Goal: Information Seeking & Learning: Learn about a topic

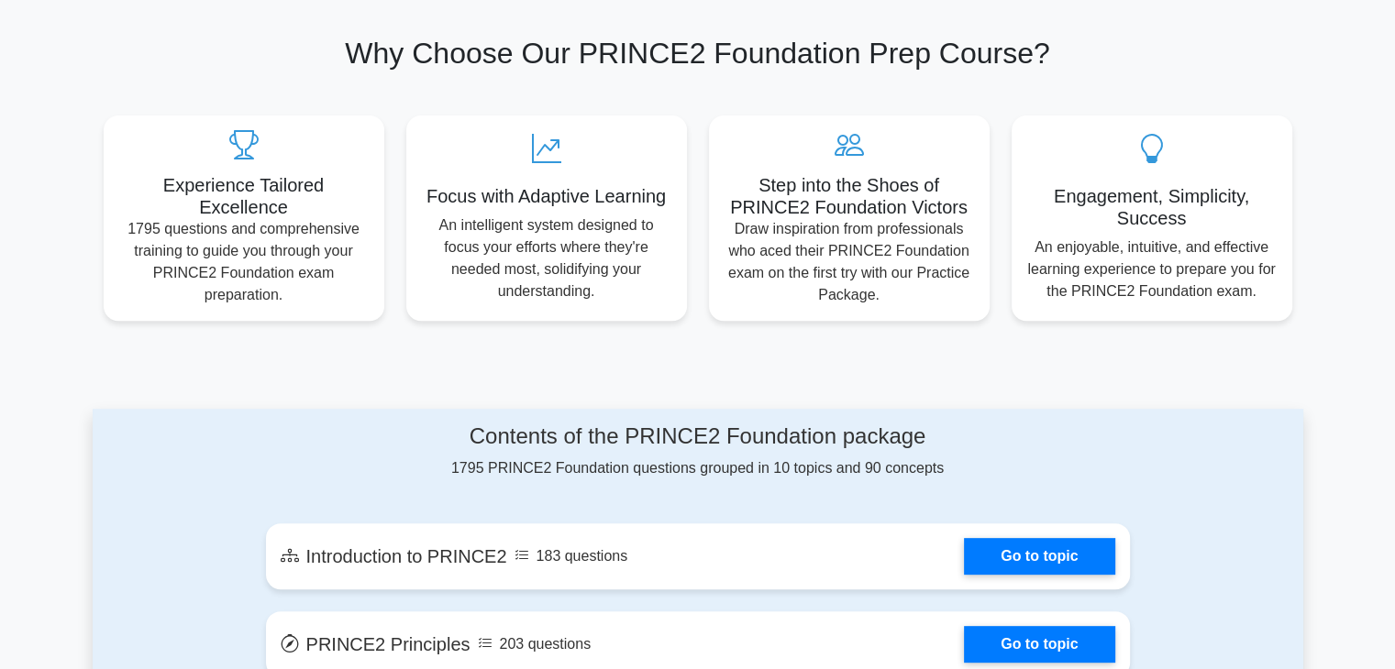
scroll to position [585, 0]
drag, startPoint x: 1390, startPoint y: 172, endPoint x: 1399, endPoint y: 175, distance: 9.6
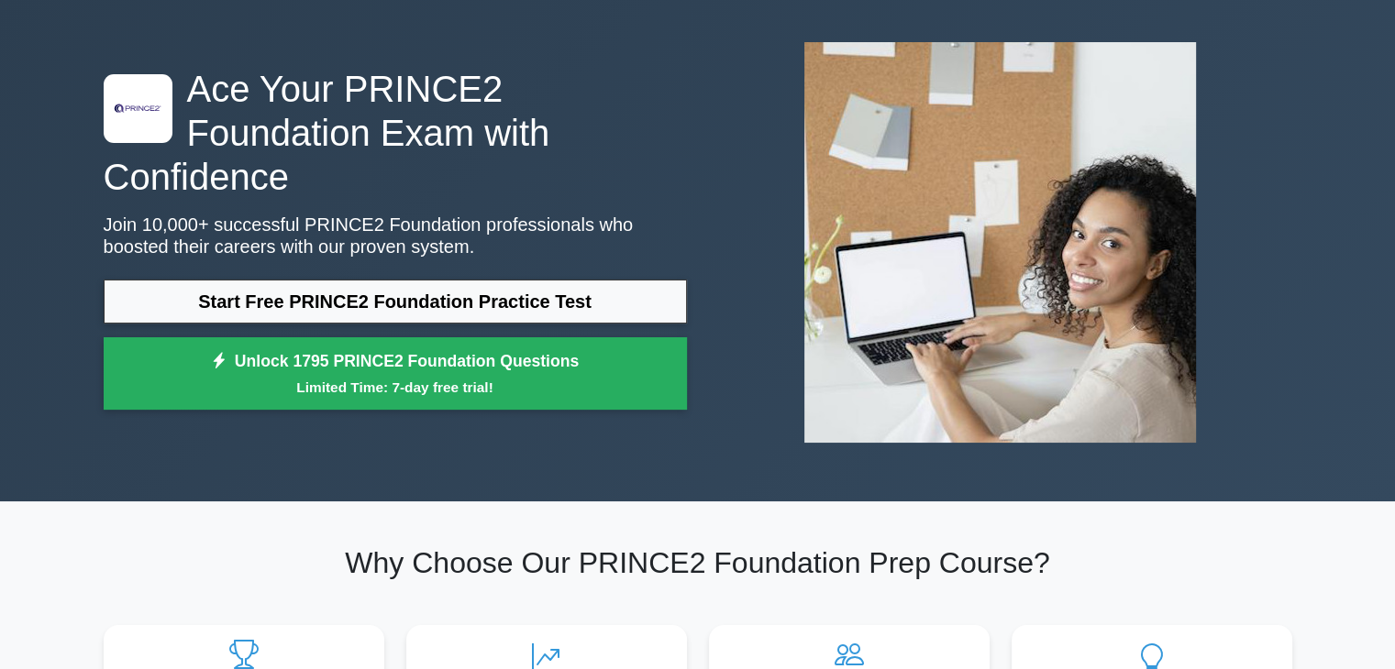
scroll to position [0, 0]
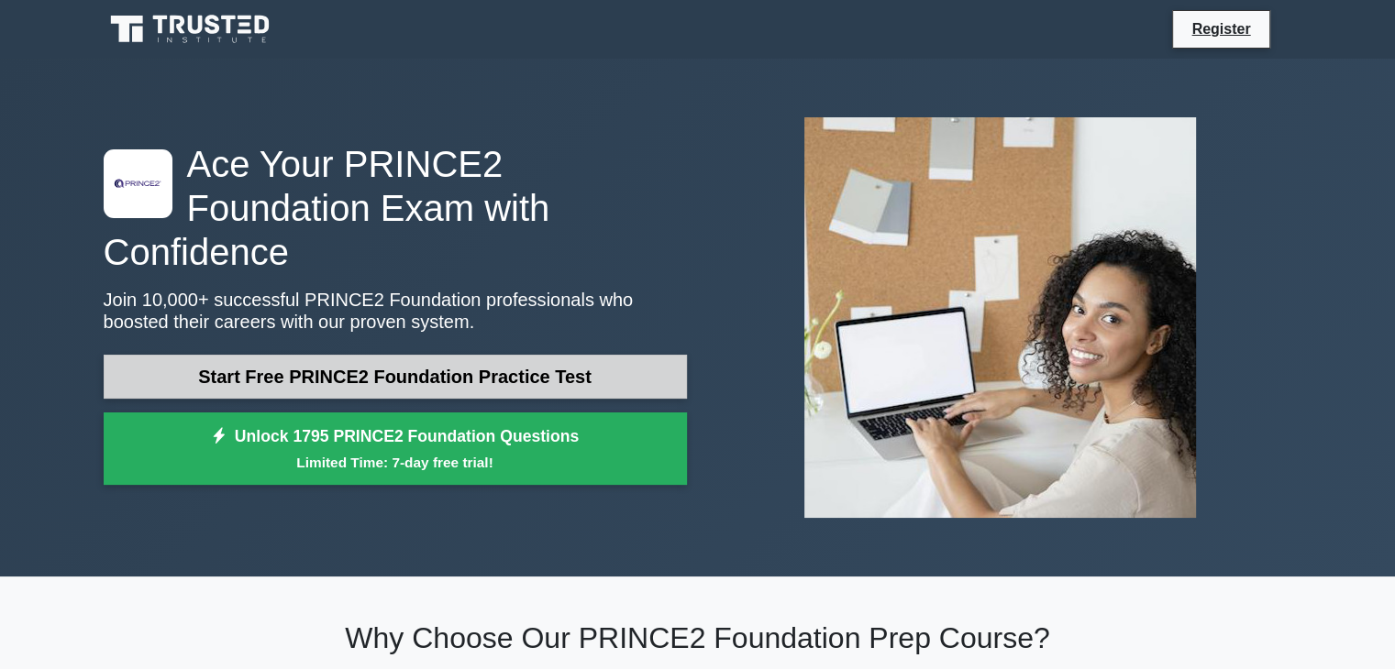
click at [591, 362] on link "Start Free PRINCE2 Foundation Practice Test" at bounding box center [395, 377] width 583 height 44
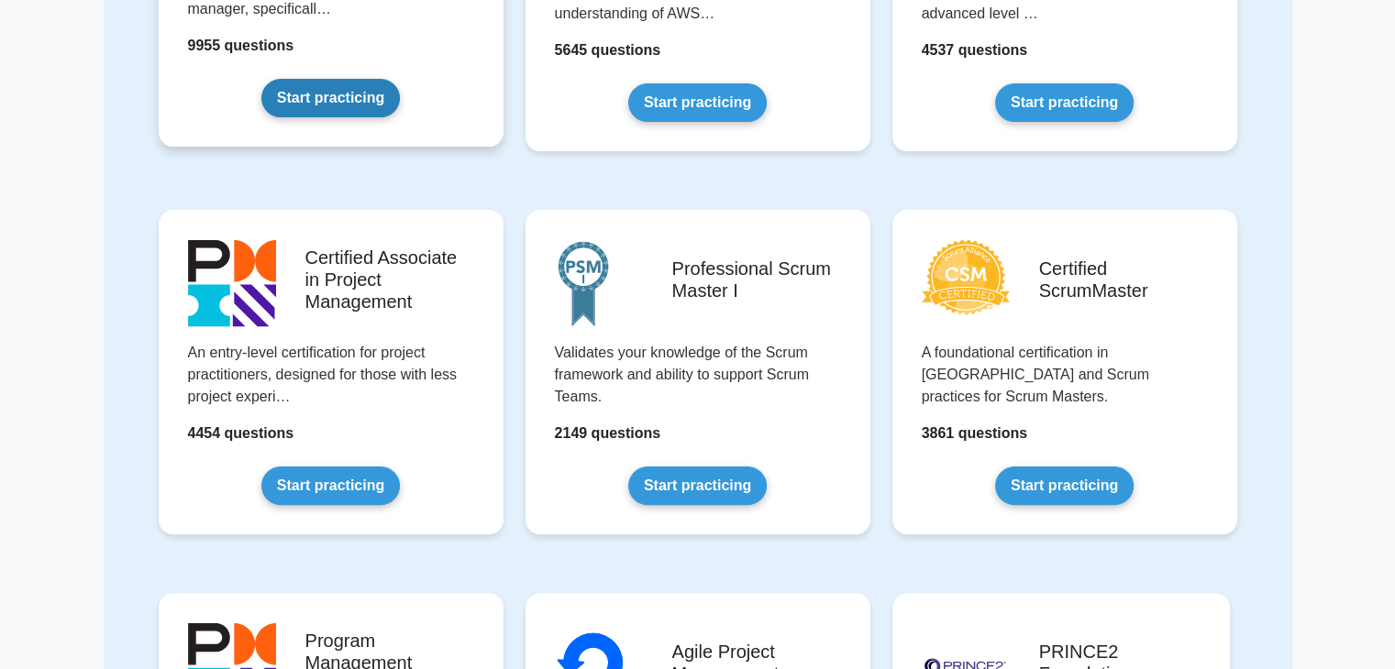
scroll to position [220, 0]
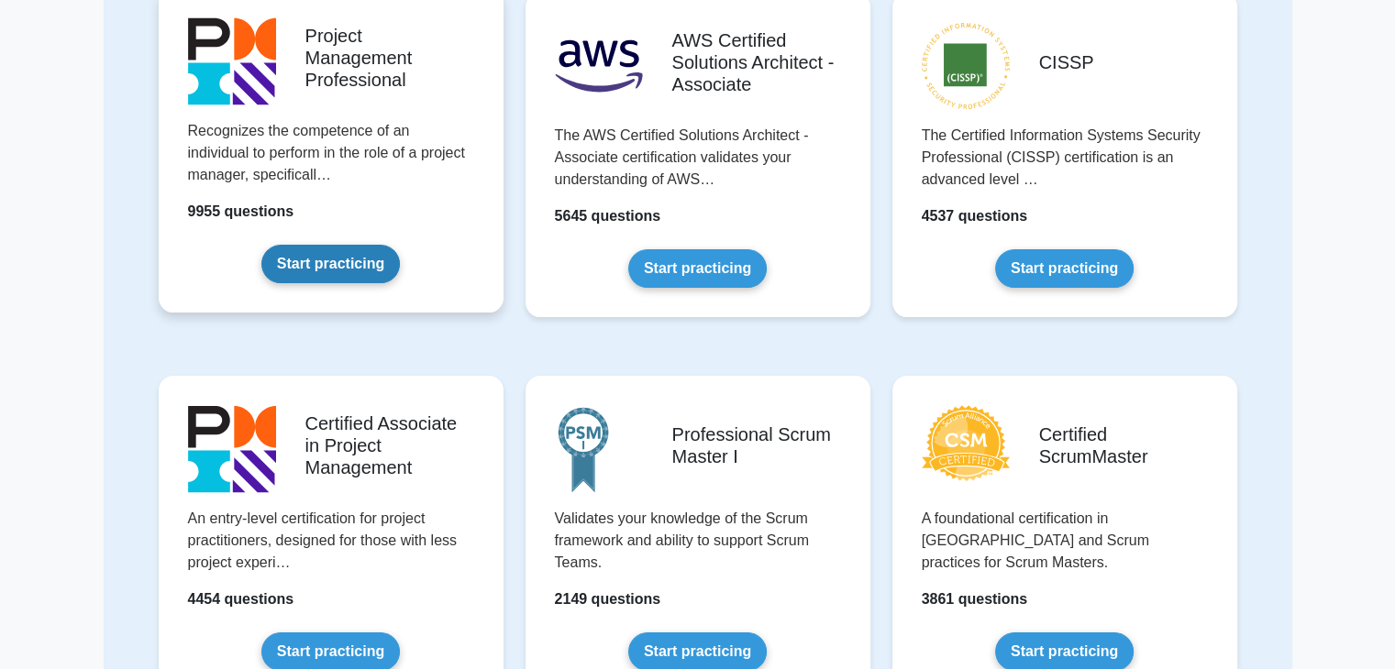
click at [334, 278] on link "Start practicing" at bounding box center [330, 264] width 138 height 39
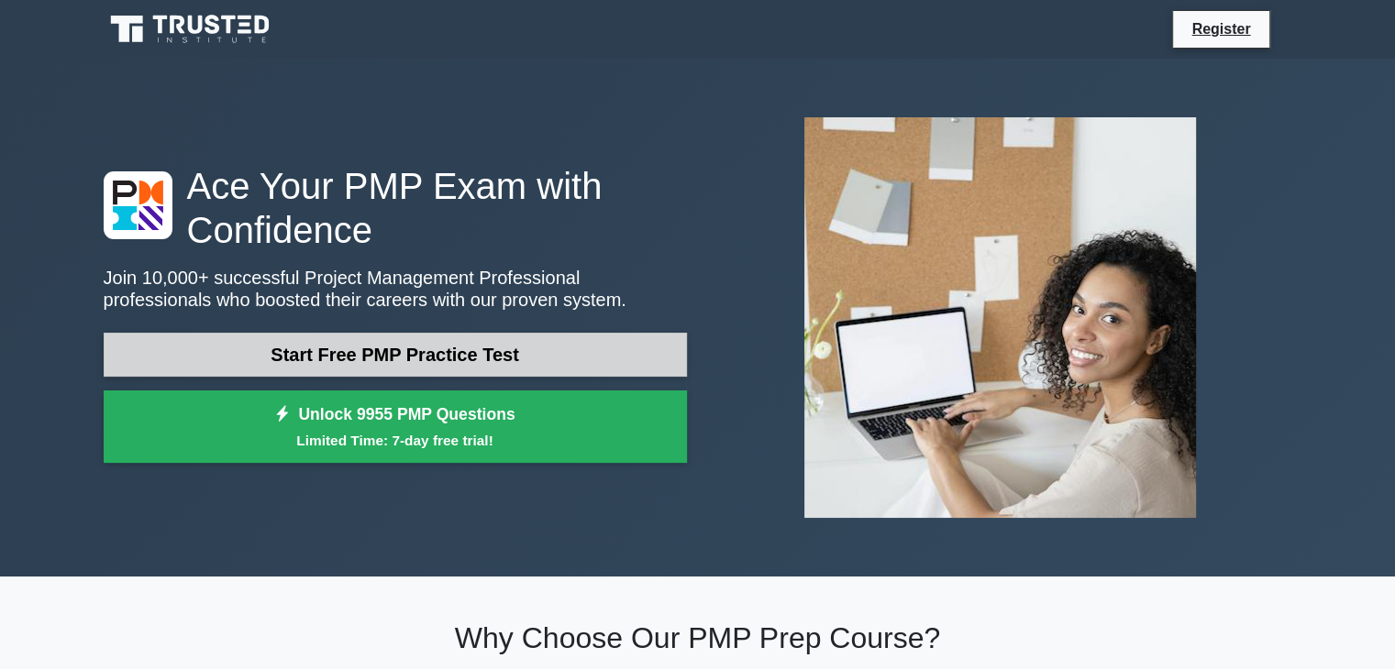
click at [405, 365] on link "Start Free PMP Practice Test" at bounding box center [395, 355] width 583 height 44
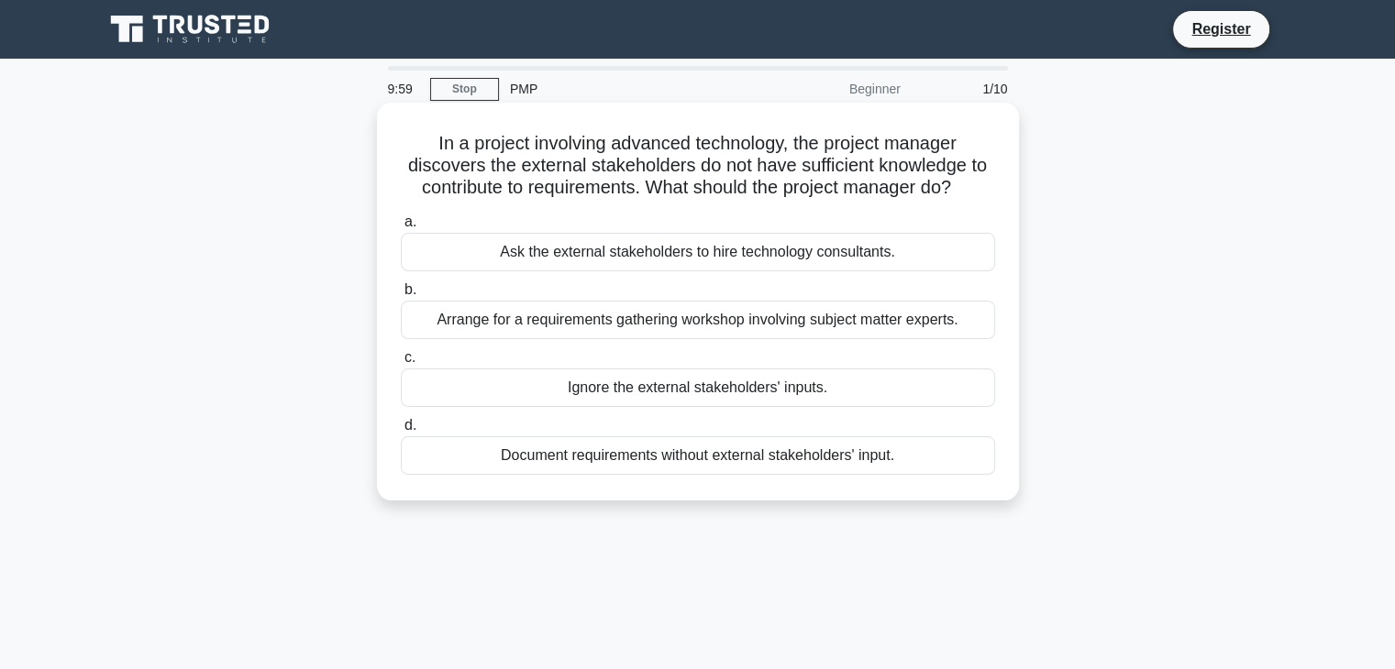
click at [653, 243] on div "Ask the external stakeholders to hire technology consultants." at bounding box center [698, 252] width 594 height 39
click at [401, 228] on input "a. Ask the external stakeholders to hire technology consultants." at bounding box center [401, 222] width 0 height 12
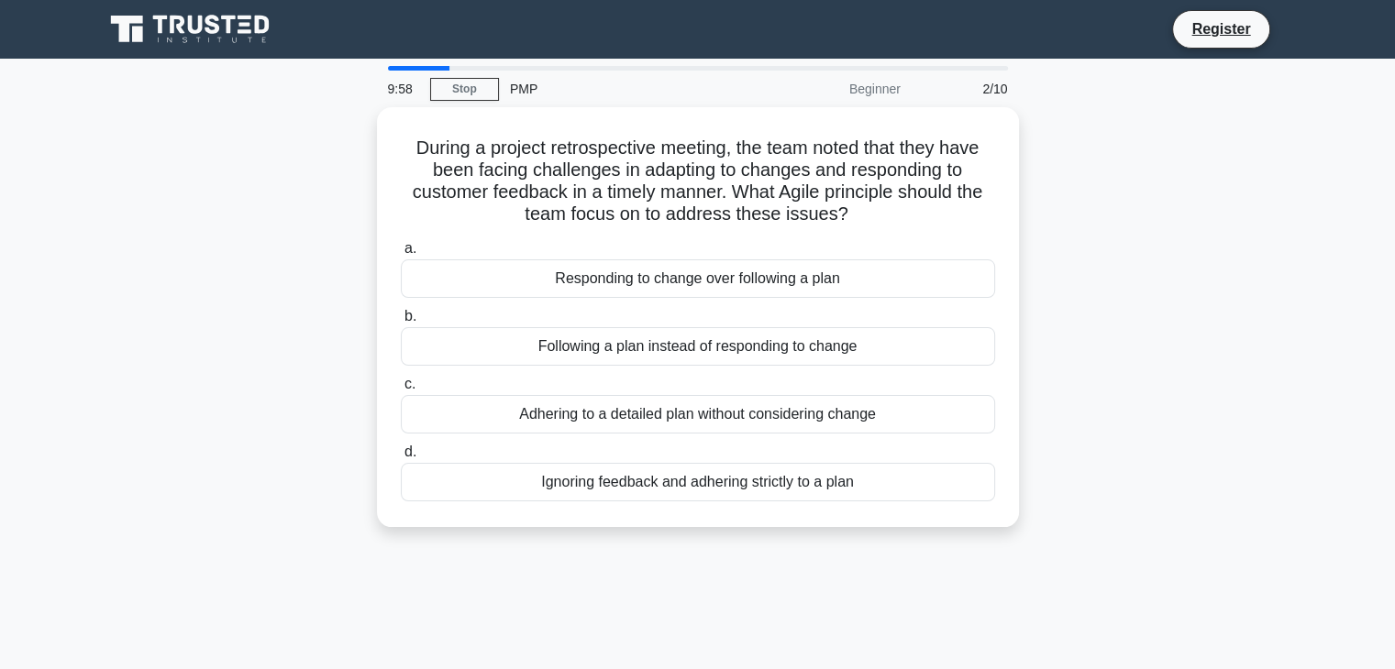
click at [653, 243] on label "a. Responding to change over following a plan" at bounding box center [698, 268] width 594 height 61
click at [401, 243] on input "a. Responding to change over following a plan" at bounding box center [401, 249] width 0 height 12
